Goal: Task Accomplishment & Management: Complete application form

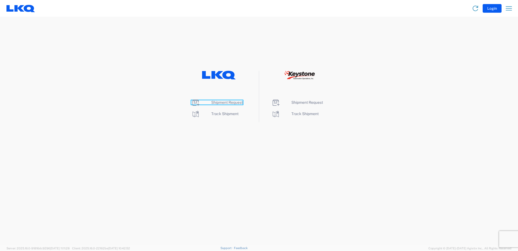
click at [225, 104] on span "Shipment Request" at bounding box center [227, 102] width 32 height 4
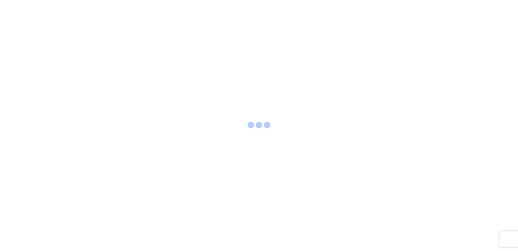
select select "FULL"
select select "LBS"
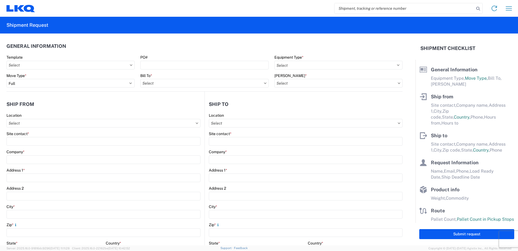
click at [342, 9] on input "search" at bounding box center [404, 8] width 140 height 10
type input "56439583"
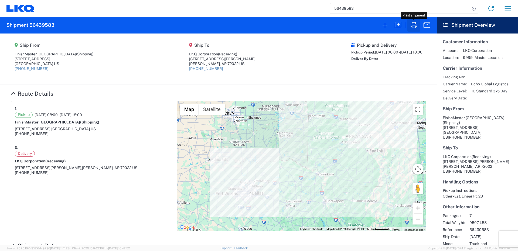
click at [414, 25] on icon "button" at bounding box center [413, 25] width 9 height 9
